Goal: Obtain resource: Download file/media

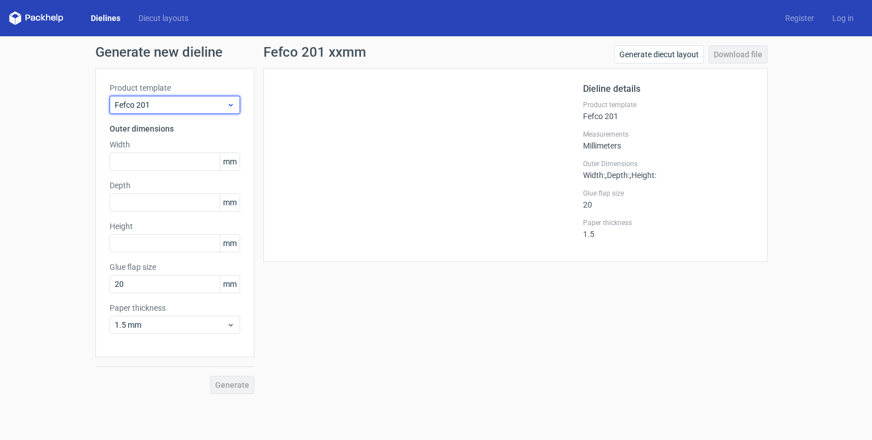
click at [210, 98] on div "Fefco 201" at bounding box center [175, 105] width 131 height 18
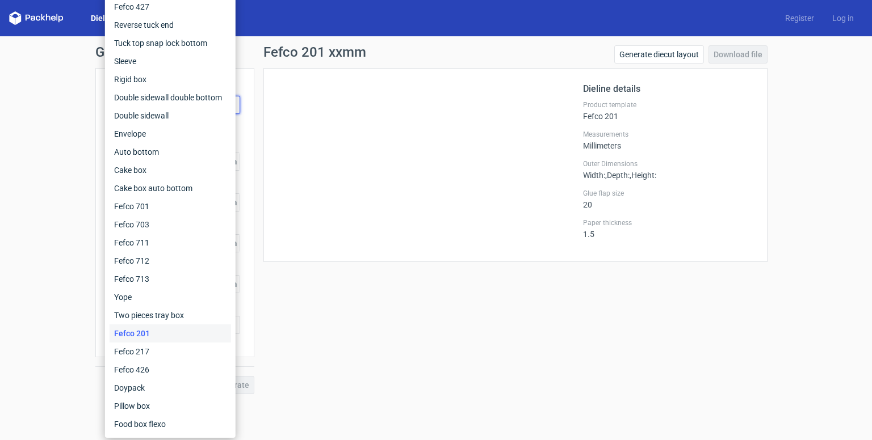
click at [487, 255] on div "Dieline details Product template Fefco 201 Measurements Millimeters Outer Dimen…" at bounding box center [515, 165] width 504 height 194
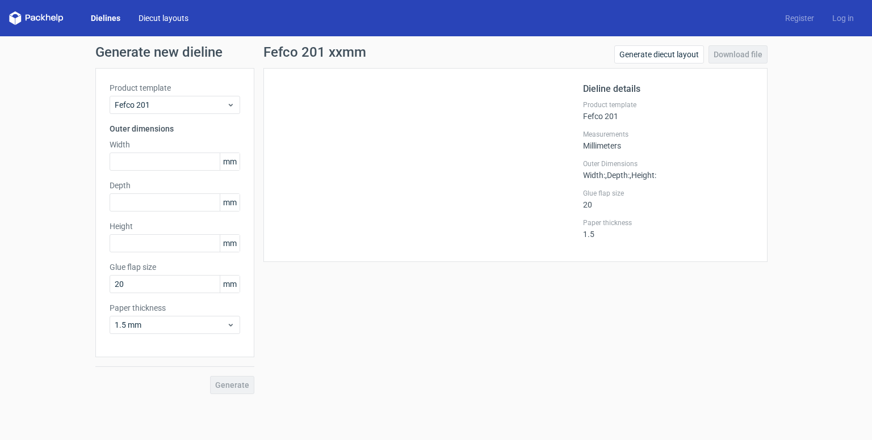
click at [151, 13] on link "Diecut layouts" at bounding box center [163, 17] width 68 height 11
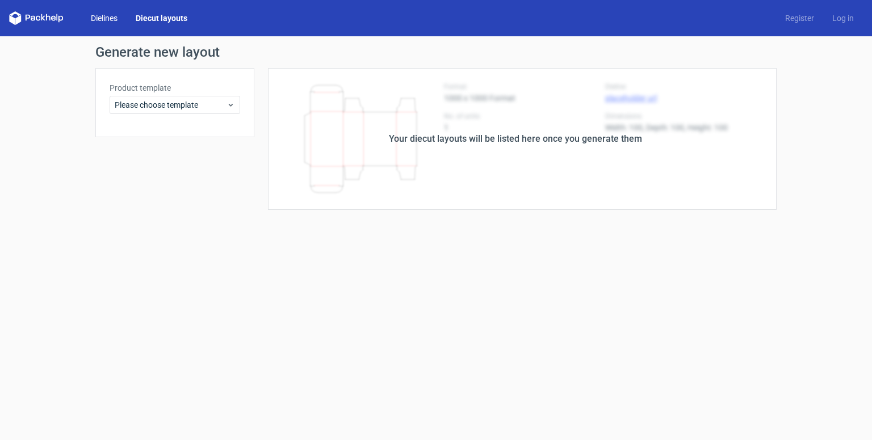
click at [109, 19] on link "Dielines" at bounding box center [104, 17] width 45 height 11
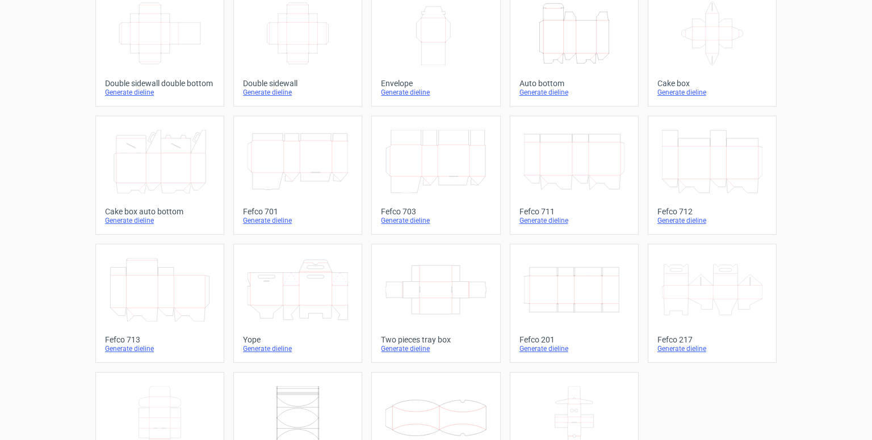
scroll to position [268, 0]
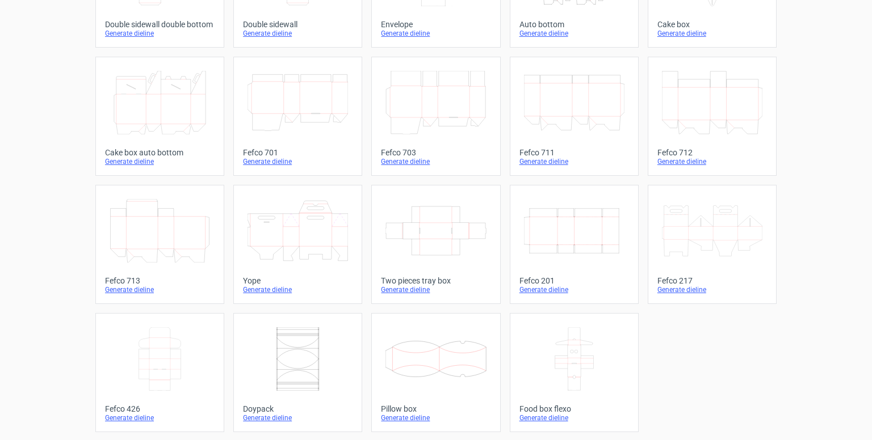
click at [157, 369] on icon at bounding box center [160, 359] width 100 height 64
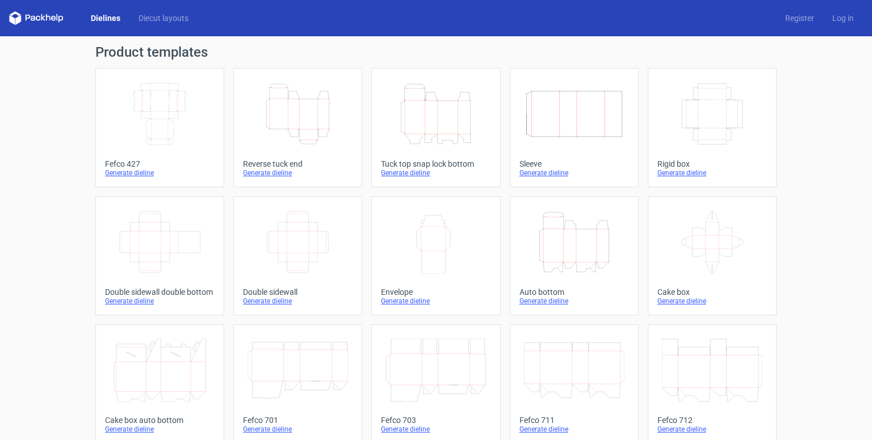
click at [688, 103] on icon "Width Depth Height" at bounding box center [712, 114] width 100 height 64
click at [184, 108] on icon "Width Depth Height" at bounding box center [160, 114] width 100 height 64
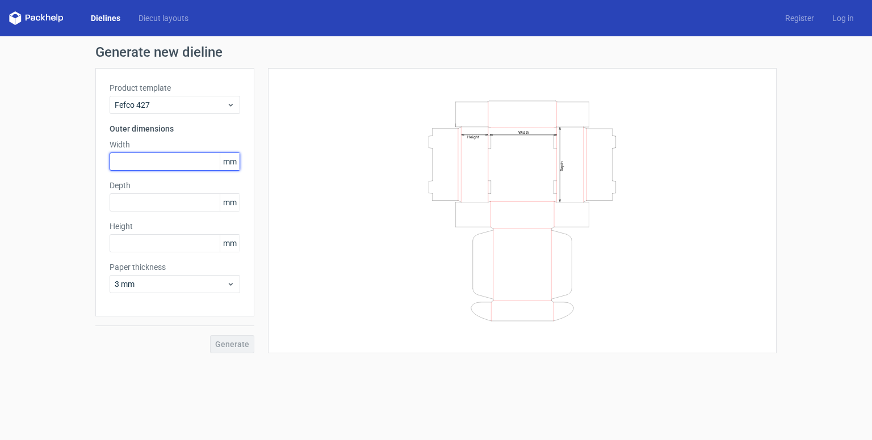
click at [182, 162] on input "text" at bounding box center [175, 162] width 131 height 18
type input "13"
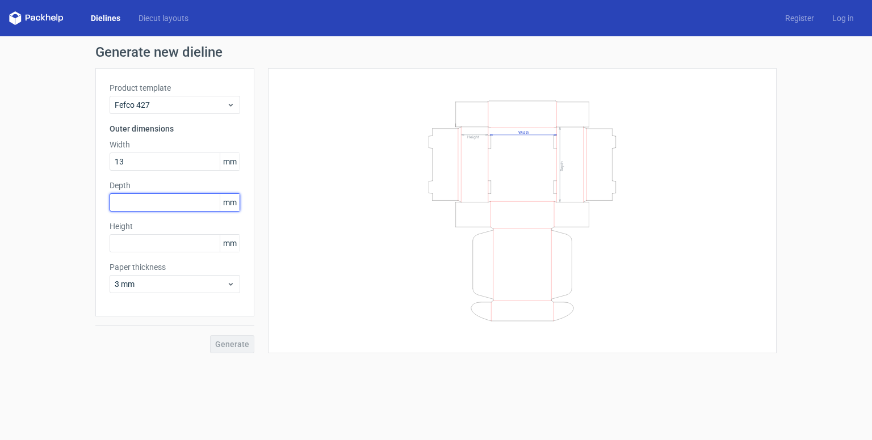
click at [203, 205] on div "Depth mm" at bounding box center [175, 196] width 131 height 32
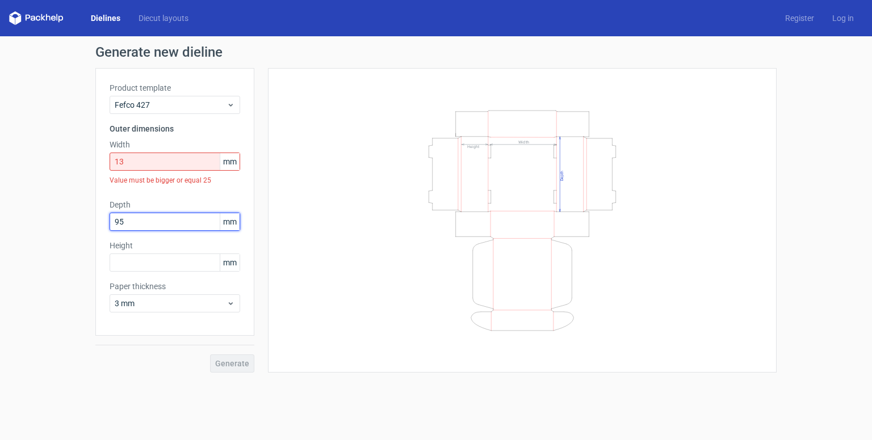
type input "95"
click at [233, 162] on span "mm" at bounding box center [230, 161] width 20 height 17
click at [195, 167] on input "13" at bounding box center [175, 162] width 131 height 18
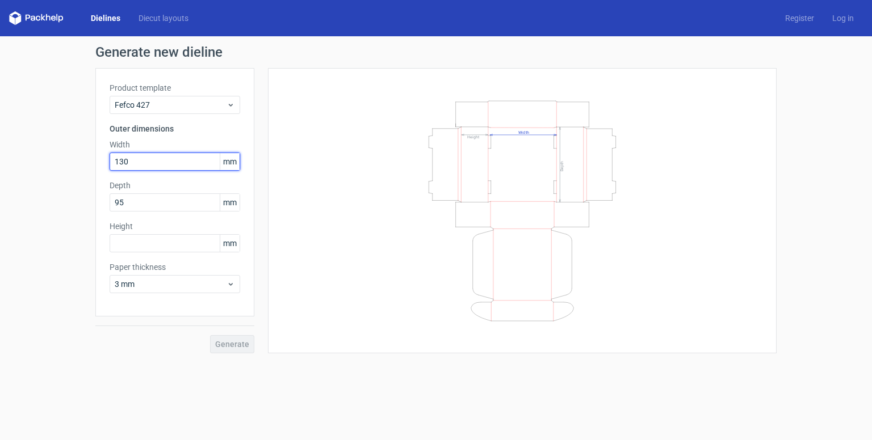
type input "130"
click at [188, 253] on div "Product template Fefco 427 Outer dimensions Width 130 mm Depth 95 mm Height mm …" at bounding box center [174, 192] width 159 height 249
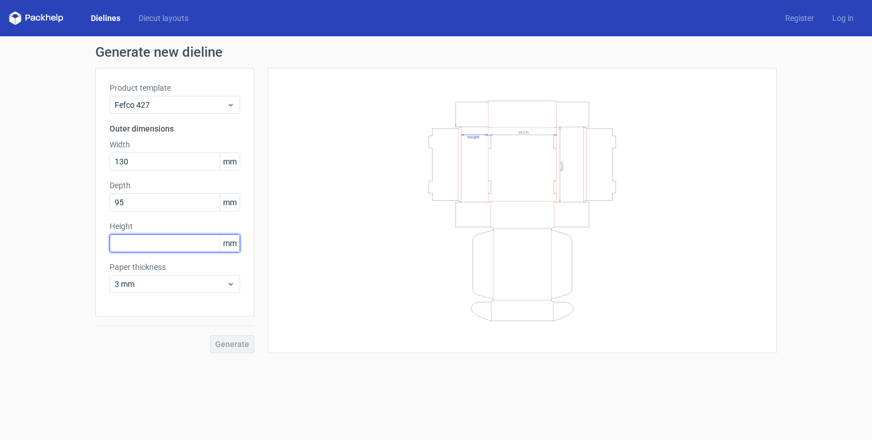
click at [188, 249] on input "text" at bounding box center [175, 243] width 131 height 18
type input "40"
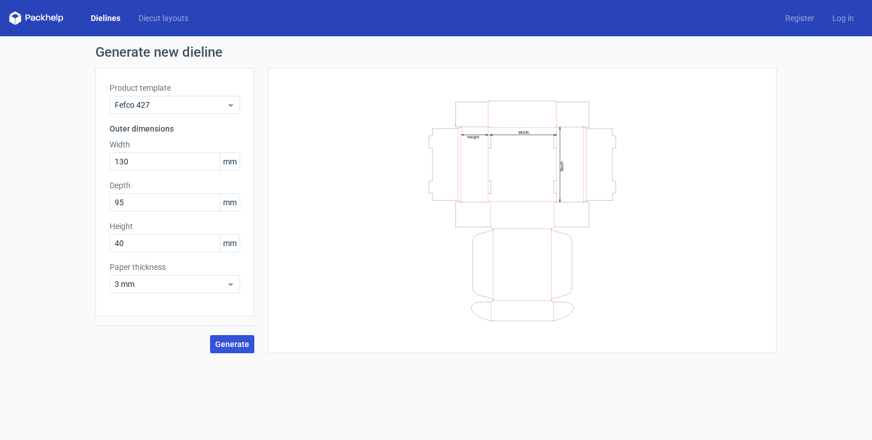
click at [232, 344] on span "Generate" at bounding box center [232, 345] width 34 height 8
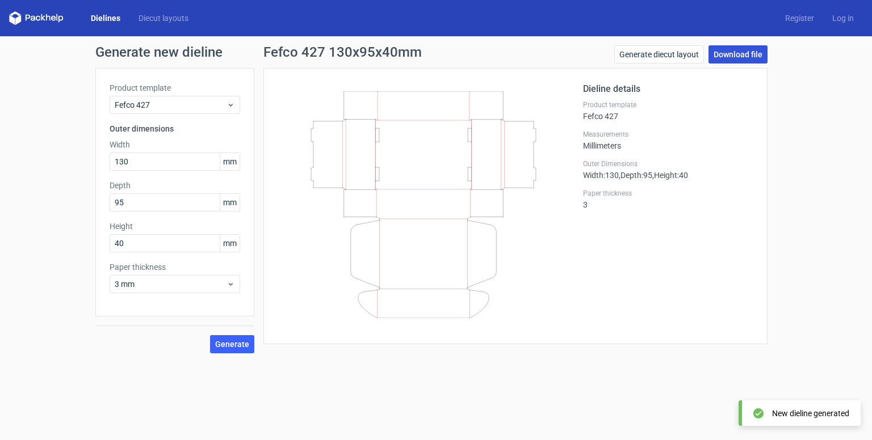
click at [734, 60] on link "Download file" at bounding box center [737, 54] width 59 height 18
